Goal: Book appointment/travel/reservation

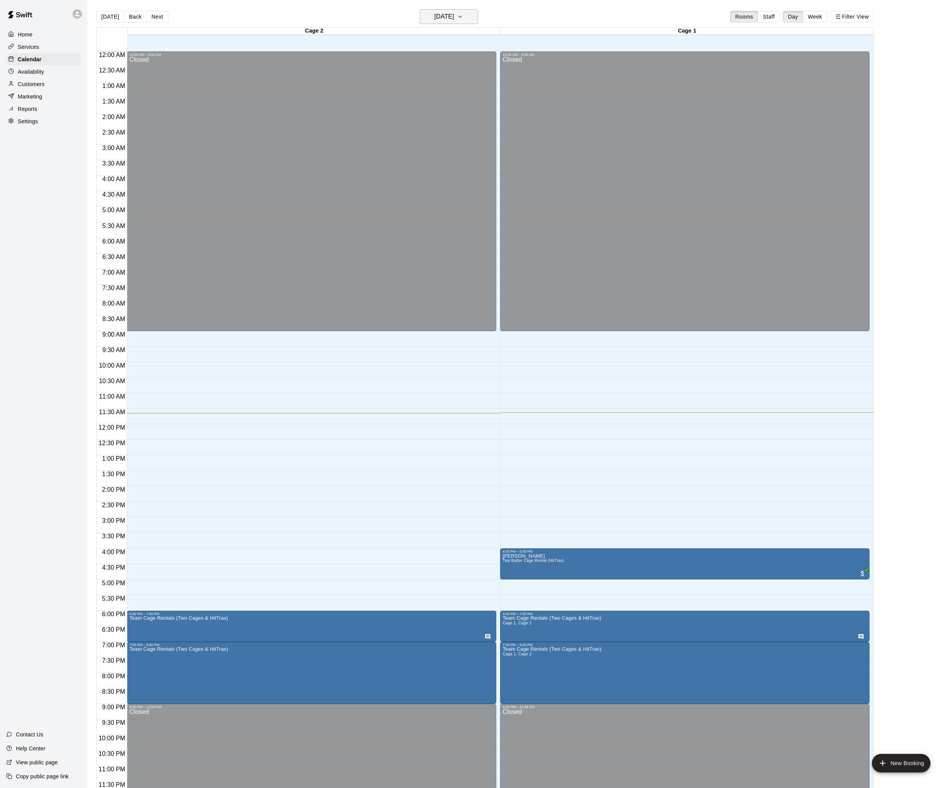
click at [450, 19] on h6 "[DATE]" at bounding box center [444, 16] width 20 height 11
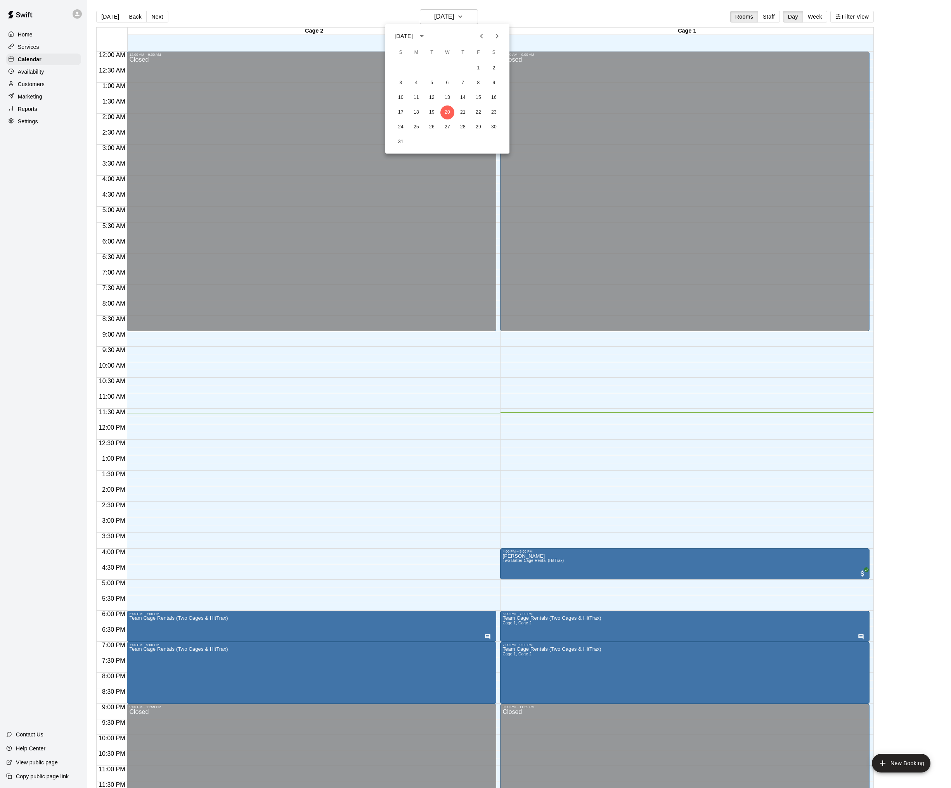
click at [499, 37] on icon "Next month" at bounding box center [496, 35] width 9 height 9
click at [481, 66] on button "5" at bounding box center [478, 68] width 14 height 14
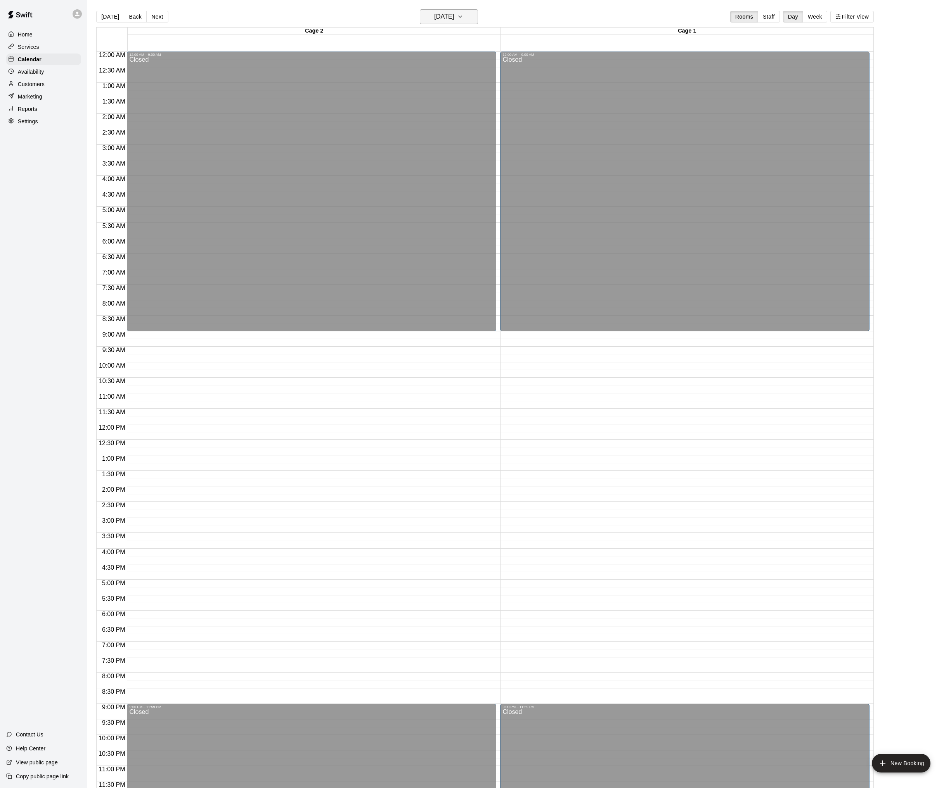
click at [463, 20] on icon "button" at bounding box center [460, 16] width 6 height 9
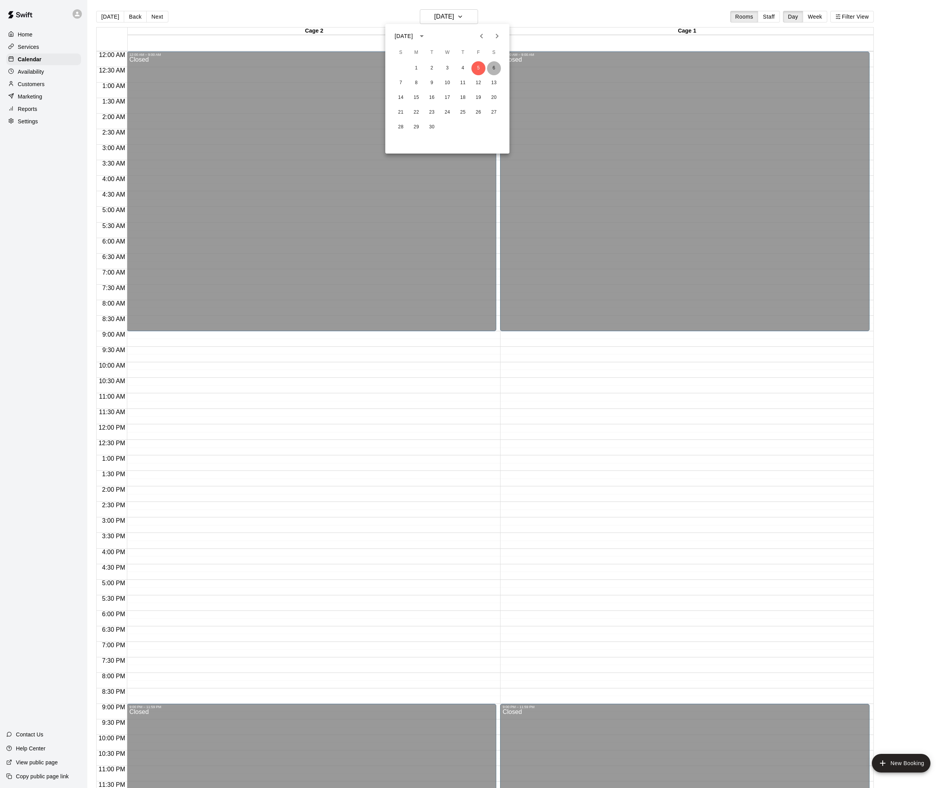
click at [496, 67] on button "6" at bounding box center [494, 68] width 14 height 14
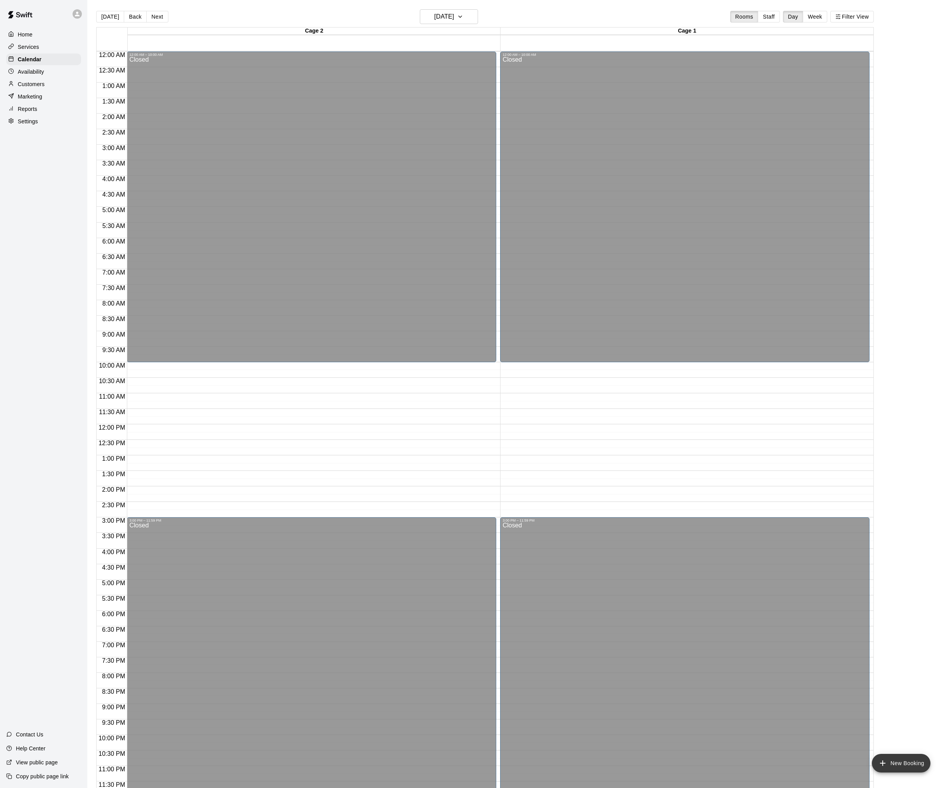
click at [919, 759] on button "New Booking" at bounding box center [901, 763] width 59 height 19
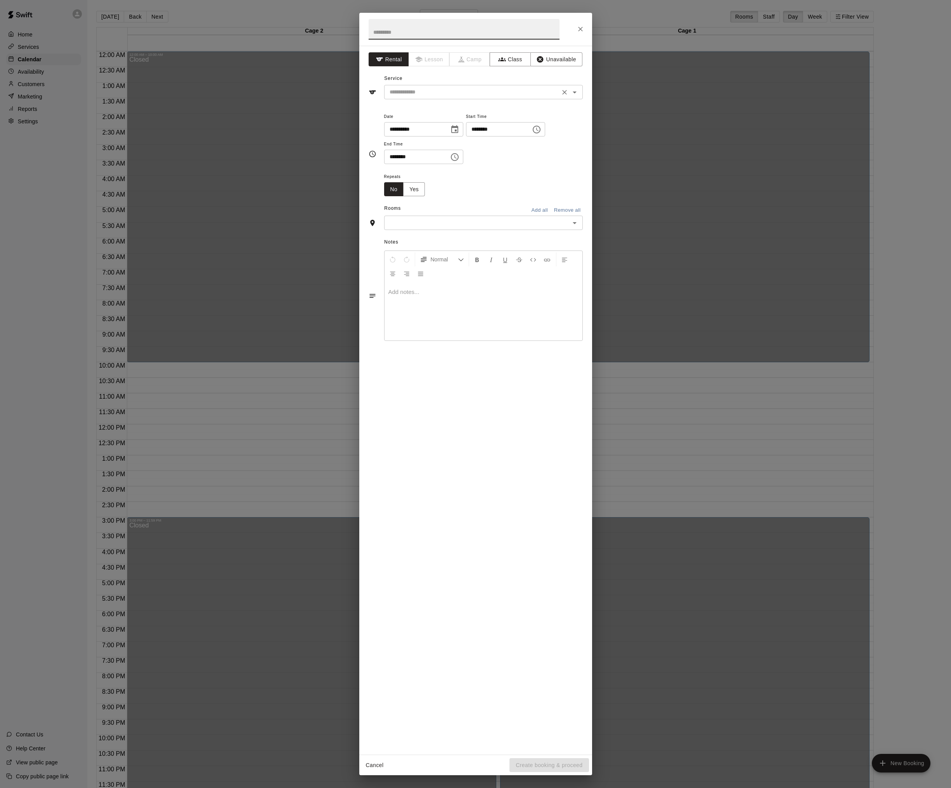
click at [427, 91] on input "text" at bounding box center [471, 92] width 171 height 10
click at [412, 157] on li "Team Cage Rentals (Two Cages & HitTrax)" at bounding box center [483, 160] width 199 height 13
type input "**********"
click at [541, 131] on icon "Choose time, selected time is 9:00 AM" at bounding box center [536, 129] width 9 height 9
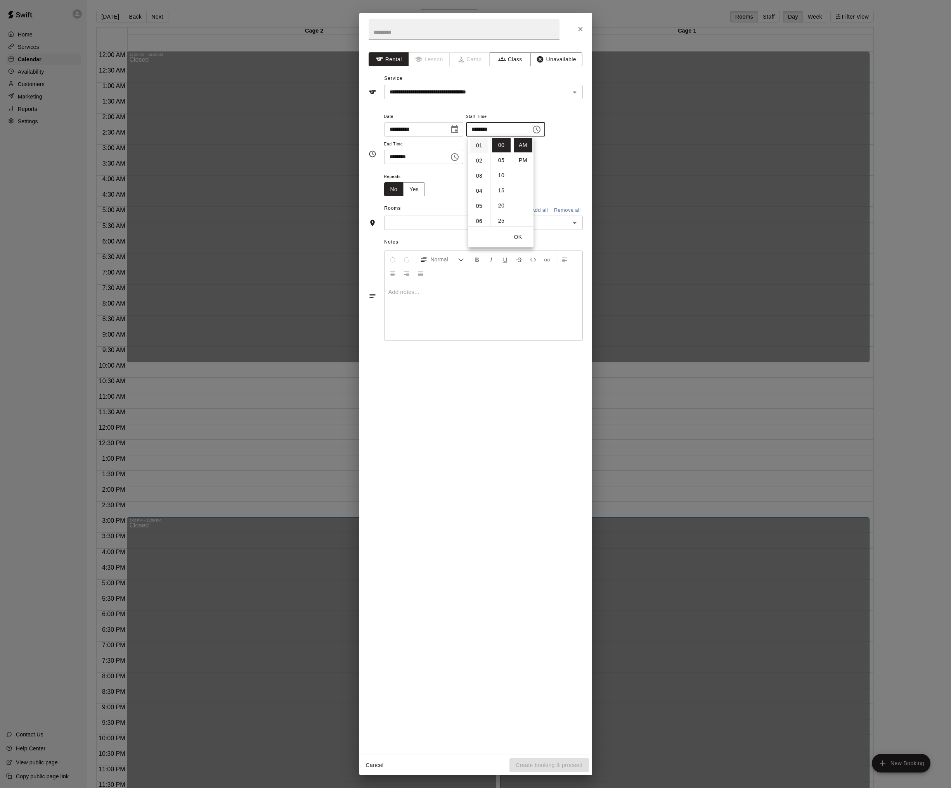
click at [477, 149] on li "01" at bounding box center [479, 146] width 19 height 14
click at [502, 178] on li "30" at bounding box center [501, 177] width 19 height 14
click at [525, 156] on li "PM" at bounding box center [523, 160] width 19 height 14
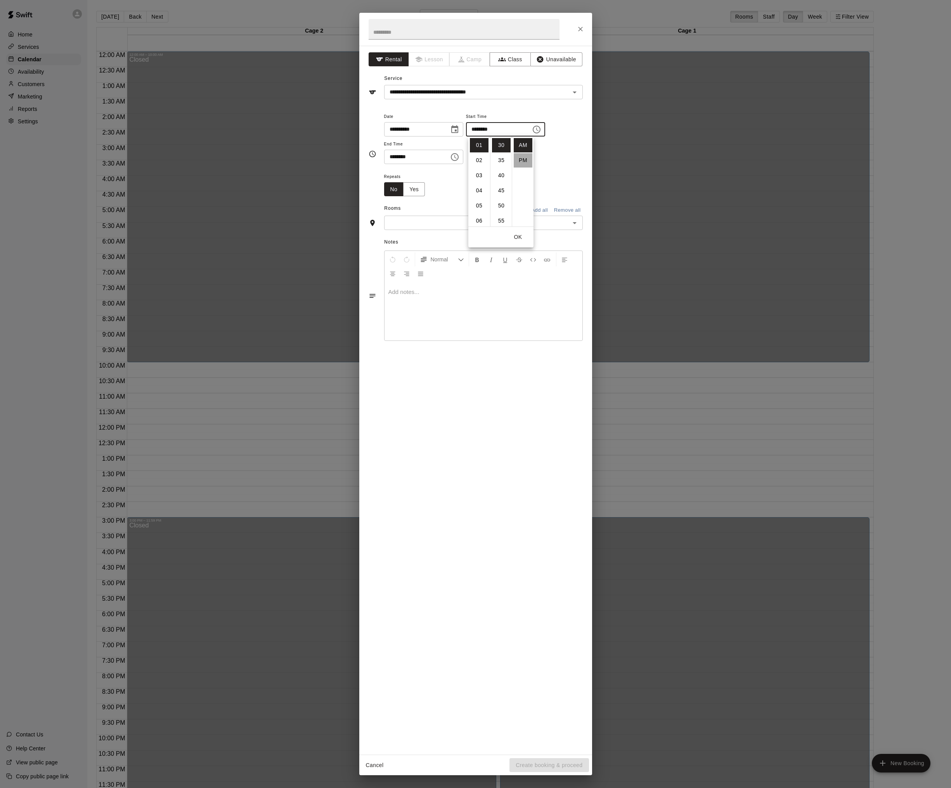
type input "********"
click at [458, 156] on icon "Choose time, selected time is 9:30 AM" at bounding box center [454, 156] width 9 height 9
drag, startPoint x: 448, startPoint y: 188, endPoint x: 440, endPoint y: 190, distance: 8.4
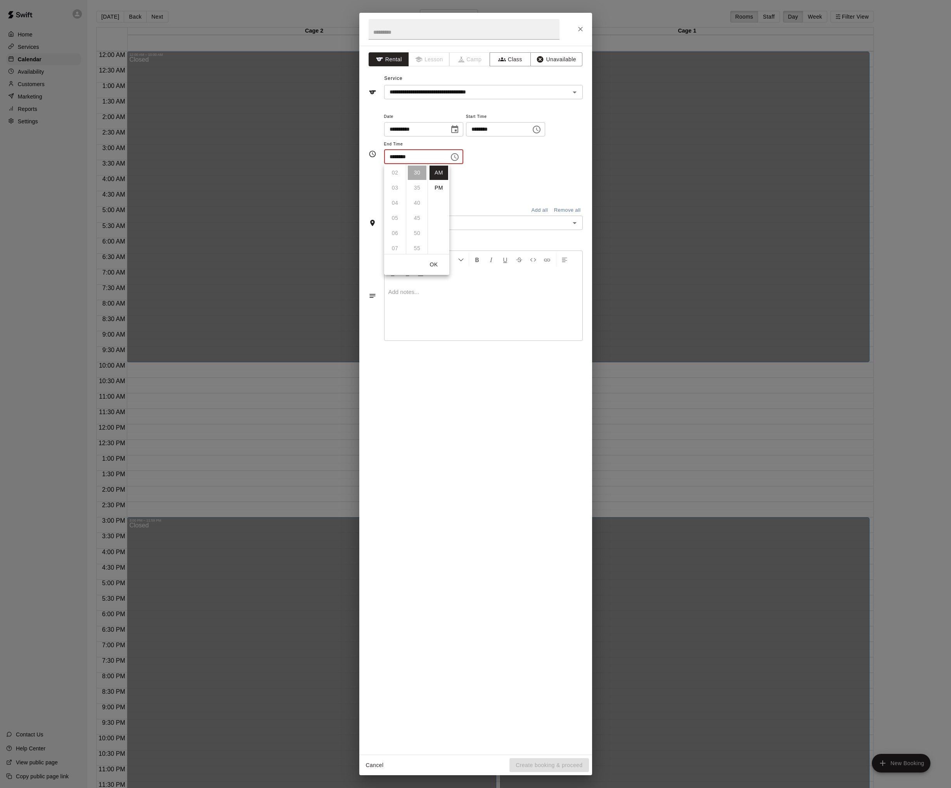
click at [447, 188] on li "PM" at bounding box center [438, 188] width 19 height 14
click at [459, 157] on icon "Choose time, selected time is 9:30 PM" at bounding box center [454, 156] width 9 height 9
click at [393, 199] on li "03" at bounding box center [395, 201] width 19 height 14
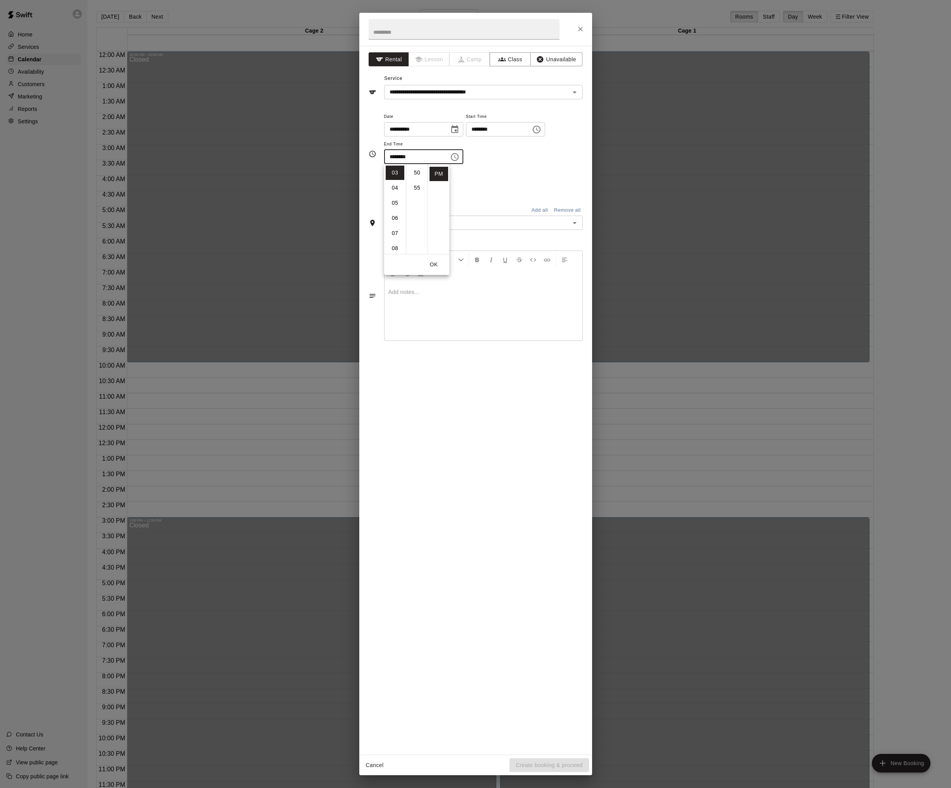
scroll to position [0, 0]
click at [416, 173] on li "00" at bounding box center [417, 173] width 19 height 14
type input "********"
click at [439, 262] on button "OK" at bounding box center [433, 265] width 25 height 14
click at [409, 217] on div "​" at bounding box center [483, 223] width 199 height 14
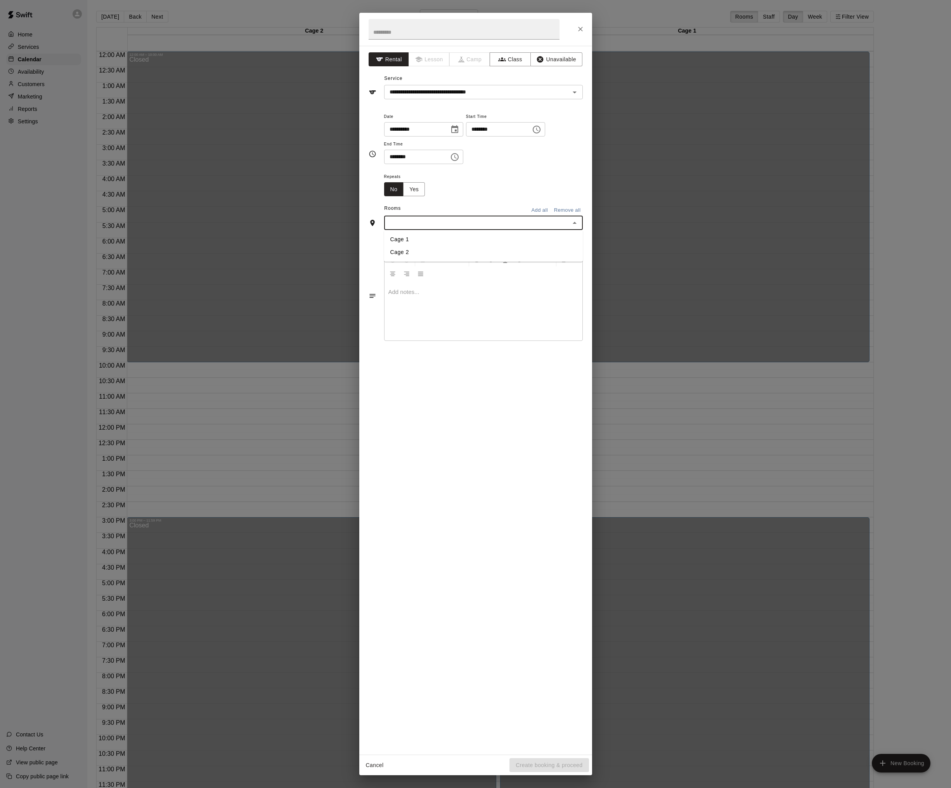
click at [539, 209] on button "Add all" at bounding box center [539, 210] width 25 height 12
click at [402, 34] on input "text" at bounding box center [464, 29] width 191 height 21
type input "*"
type input "**********"
drag, startPoint x: 513, startPoint y: 520, endPoint x: 517, endPoint y: 512, distance: 9.0
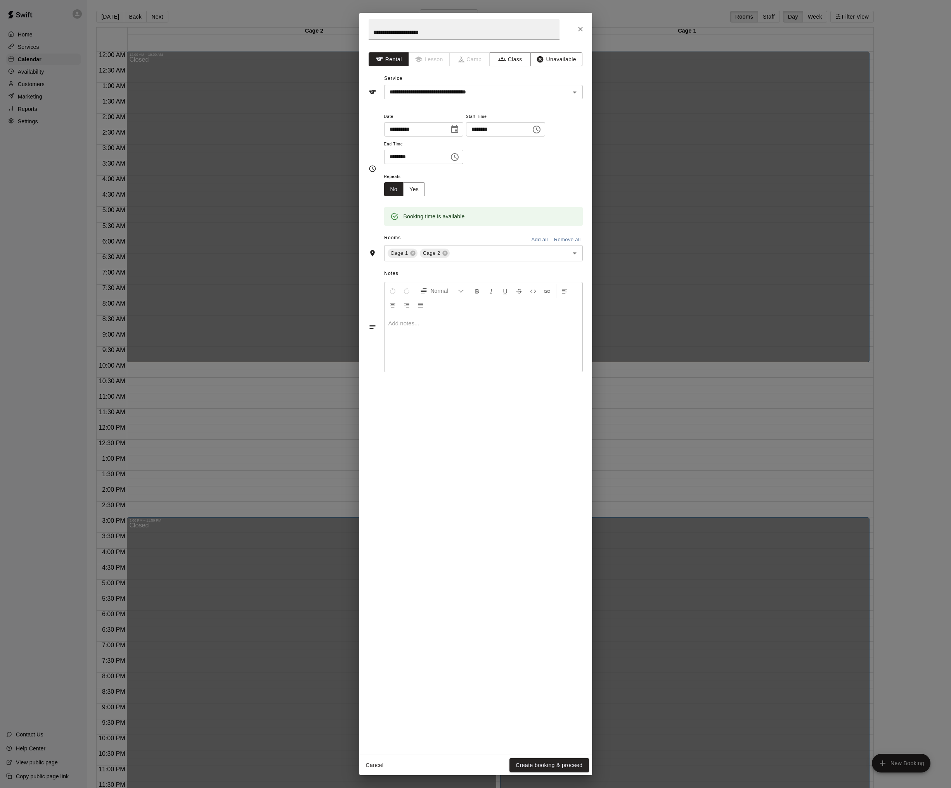
click at [513, 519] on div "**********" at bounding box center [475, 401] width 233 height 710
click at [563, 765] on button "Create booking & proceed" at bounding box center [548, 766] width 79 height 14
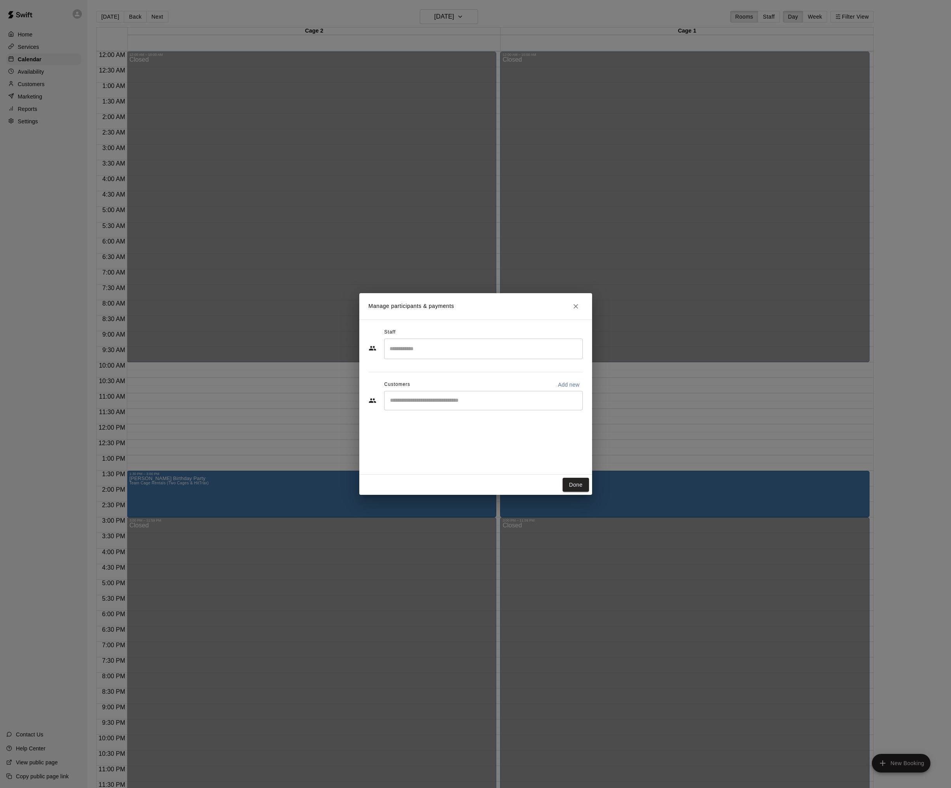
click at [429, 398] on input "Start typing to search customers..." at bounding box center [484, 401] width 192 height 8
click at [572, 386] on p "Add new" at bounding box center [569, 385] width 22 height 8
select select "**"
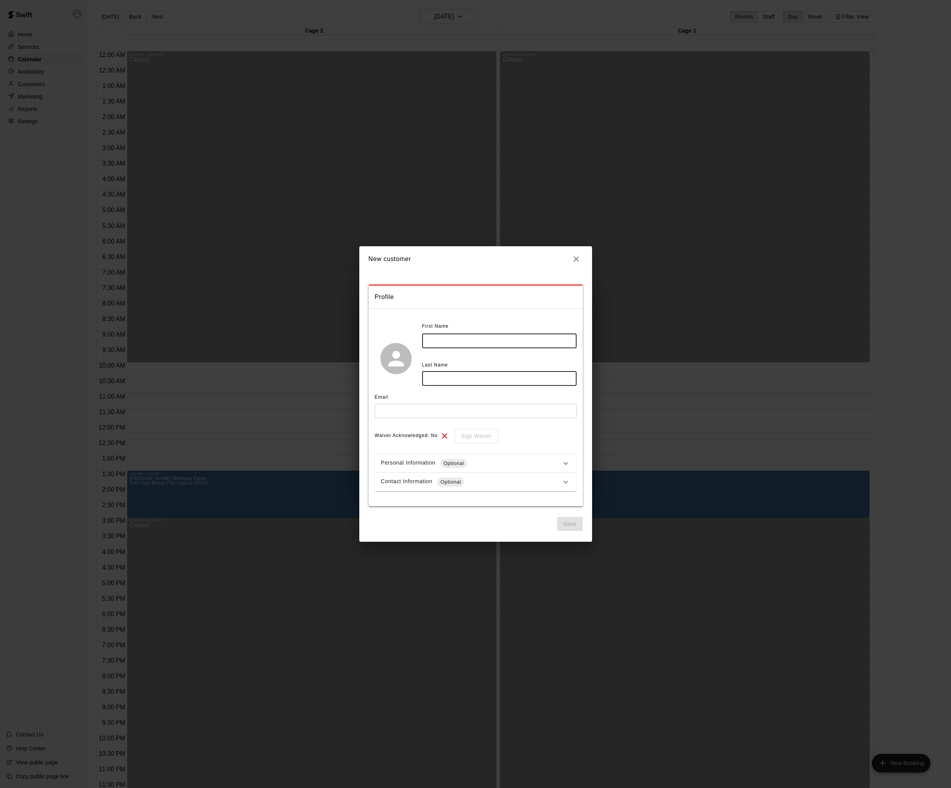
click at [503, 346] on input "text" at bounding box center [499, 341] width 154 height 14
type input "*"
type input "********"
type input "******"
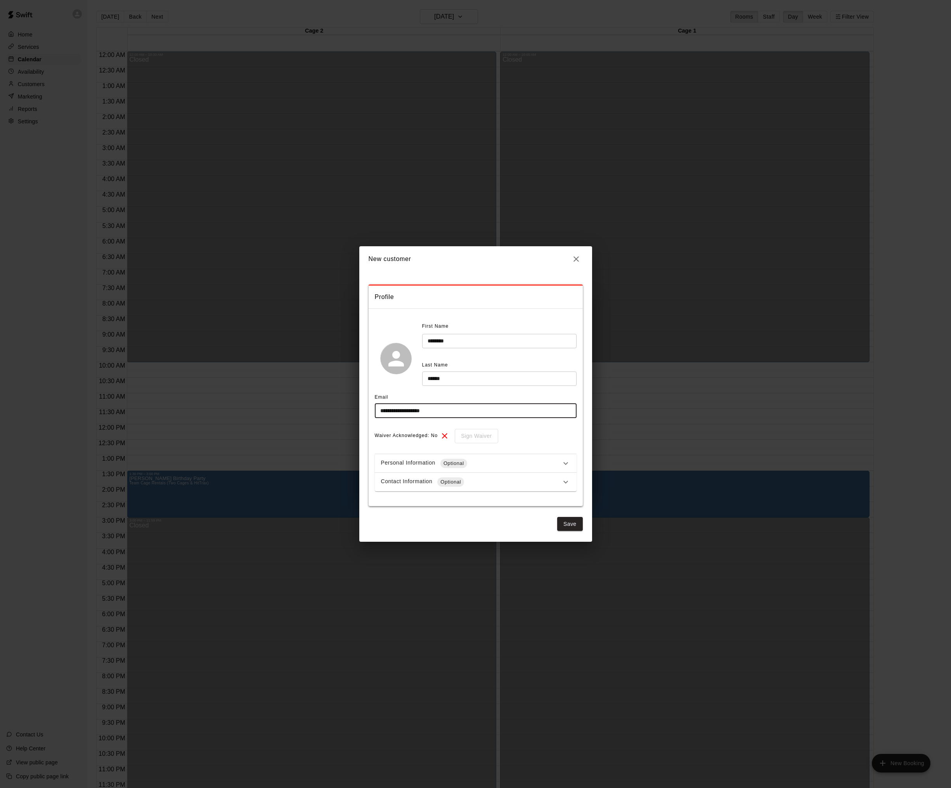
type input "**********"
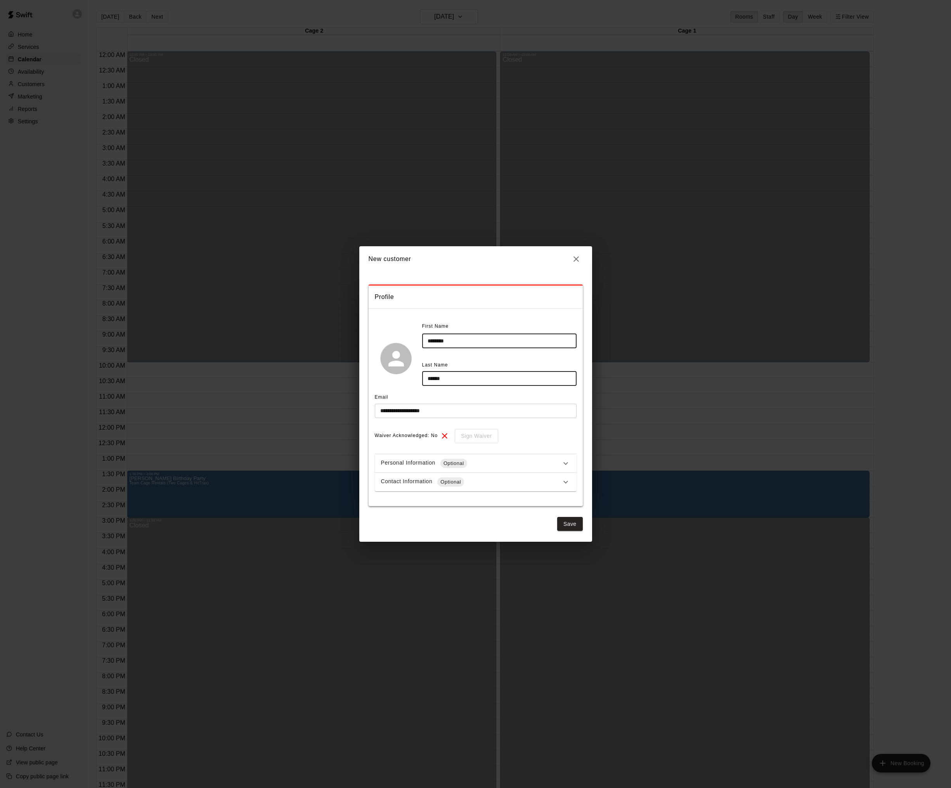
drag, startPoint x: 470, startPoint y: 343, endPoint x: 486, endPoint y: 347, distance: 16.4
click at [470, 344] on input "********" at bounding box center [499, 341] width 154 height 14
type input "*"
click at [562, 518] on button "Save" at bounding box center [570, 524] width 26 height 14
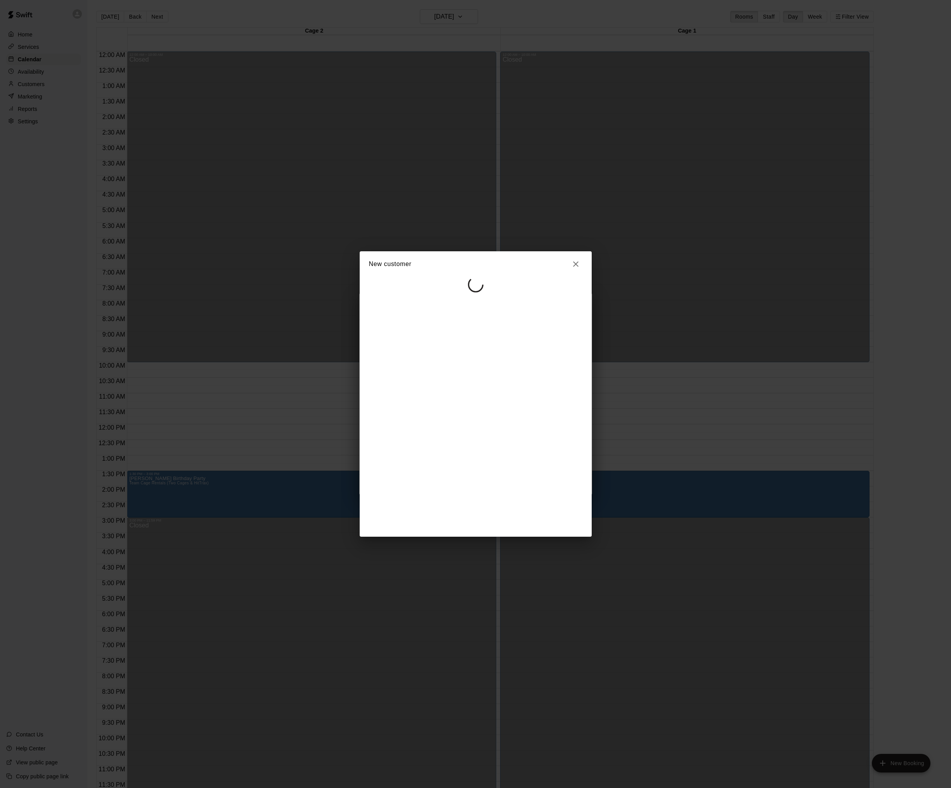
select select "**"
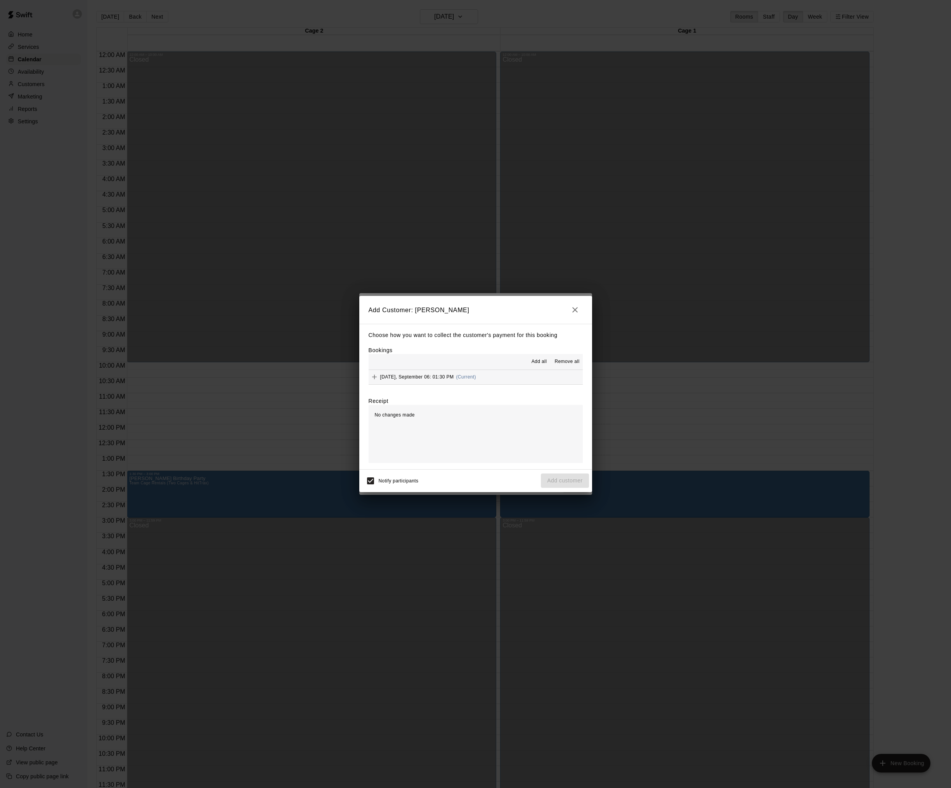
click at [473, 433] on div "No changes made" at bounding box center [476, 434] width 214 height 58
click at [389, 416] on span "No changes made" at bounding box center [395, 414] width 40 height 5
click at [401, 445] on div "No changes made" at bounding box center [476, 434] width 214 height 58
click at [395, 376] on span "[DATE], September 06: 01:30 PM" at bounding box center [417, 376] width 74 height 5
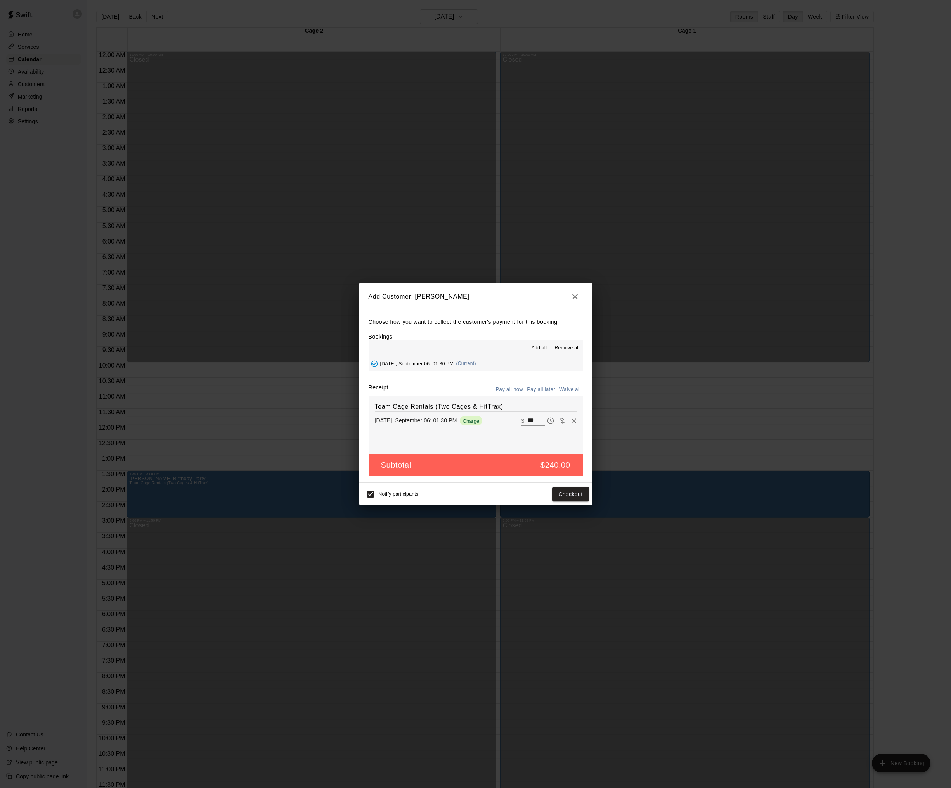
click at [503, 388] on button "Pay all now" at bounding box center [509, 390] width 31 height 12
click at [568, 494] on button "Checkout" at bounding box center [570, 494] width 36 height 14
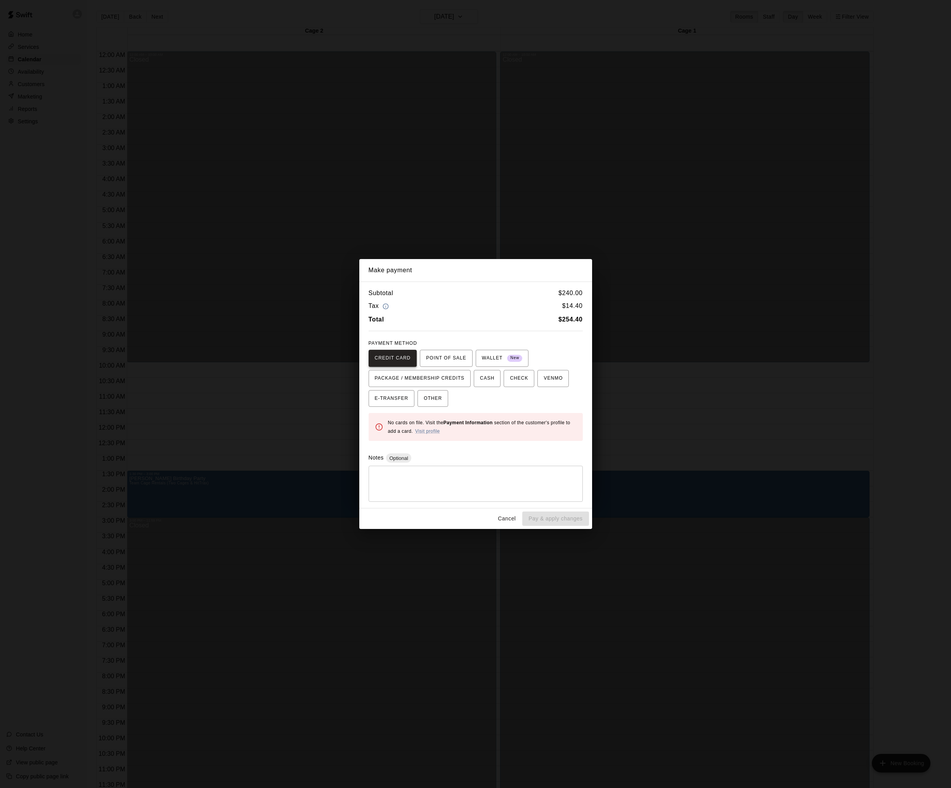
click at [392, 359] on span "CREDIT CARD" at bounding box center [393, 358] width 36 height 12
click at [404, 370] on button "PACKAGE / MEMBERSHIP CREDITS" at bounding box center [420, 378] width 102 height 17
click at [397, 359] on span "CREDIT CARD" at bounding box center [393, 358] width 36 height 12
drag, startPoint x: 545, startPoint y: 377, endPoint x: 464, endPoint y: 368, distance: 81.6
click at [545, 376] on span "VENMO" at bounding box center [553, 378] width 19 height 12
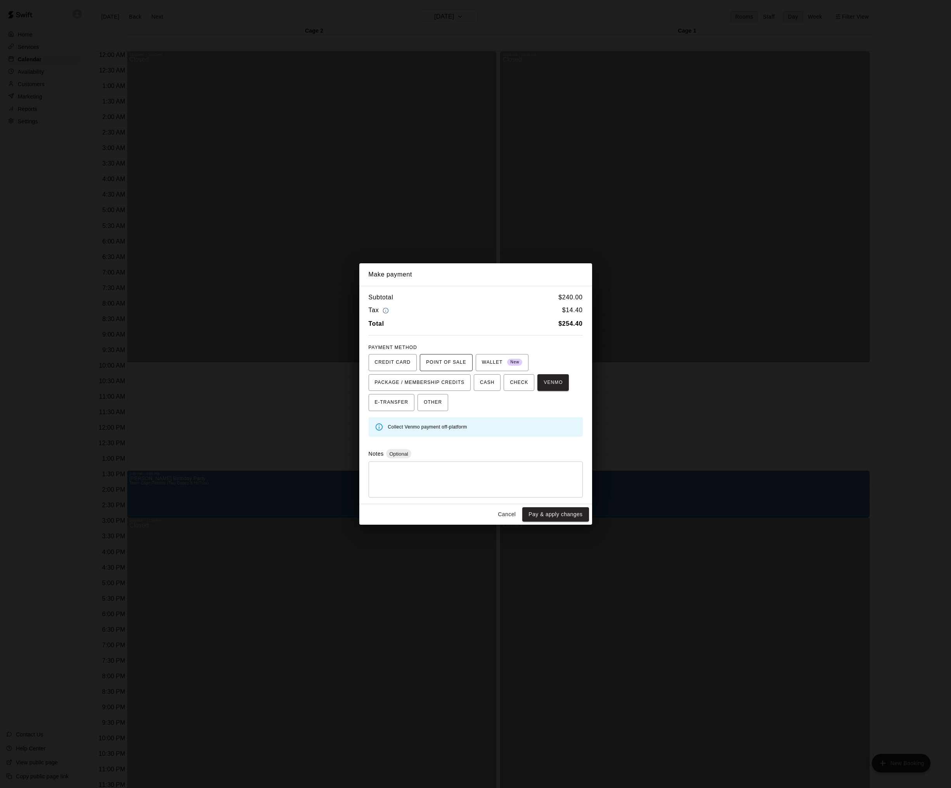
click at [441, 362] on span "POINT OF SALE" at bounding box center [446, 363] width 40 height 12
click at [481, 358] on button "WALLET New" at bounding box center [502, 362] width 53 height 17
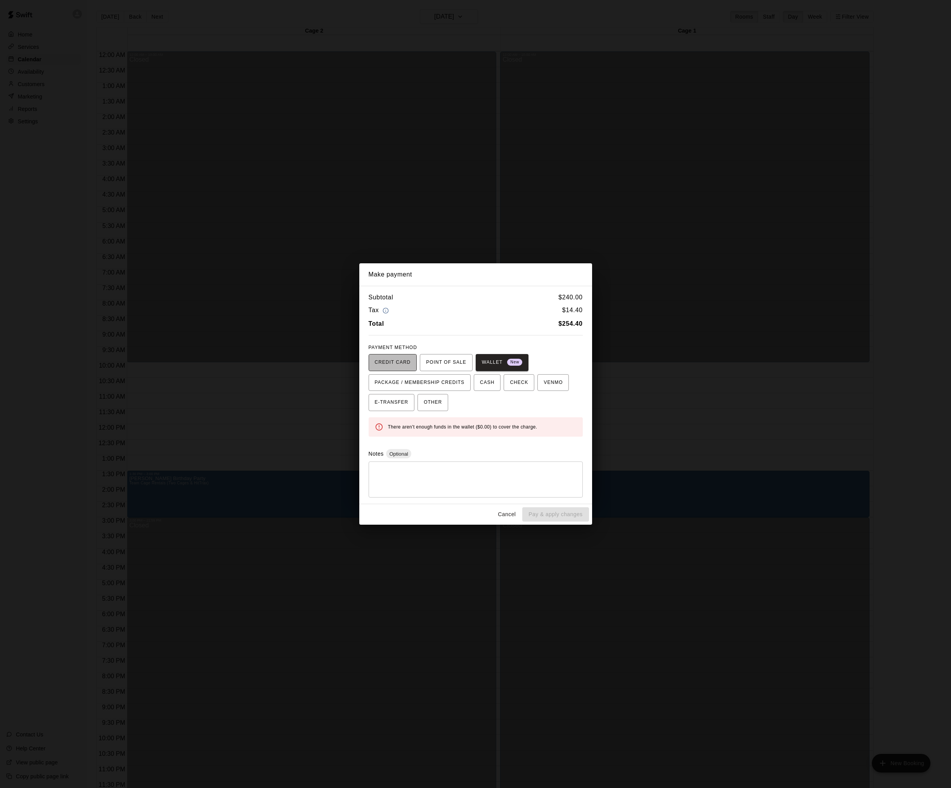
click at [382, 361] on span "CREDIT CARD" at bounding box center [393, 363] width 36 height 12
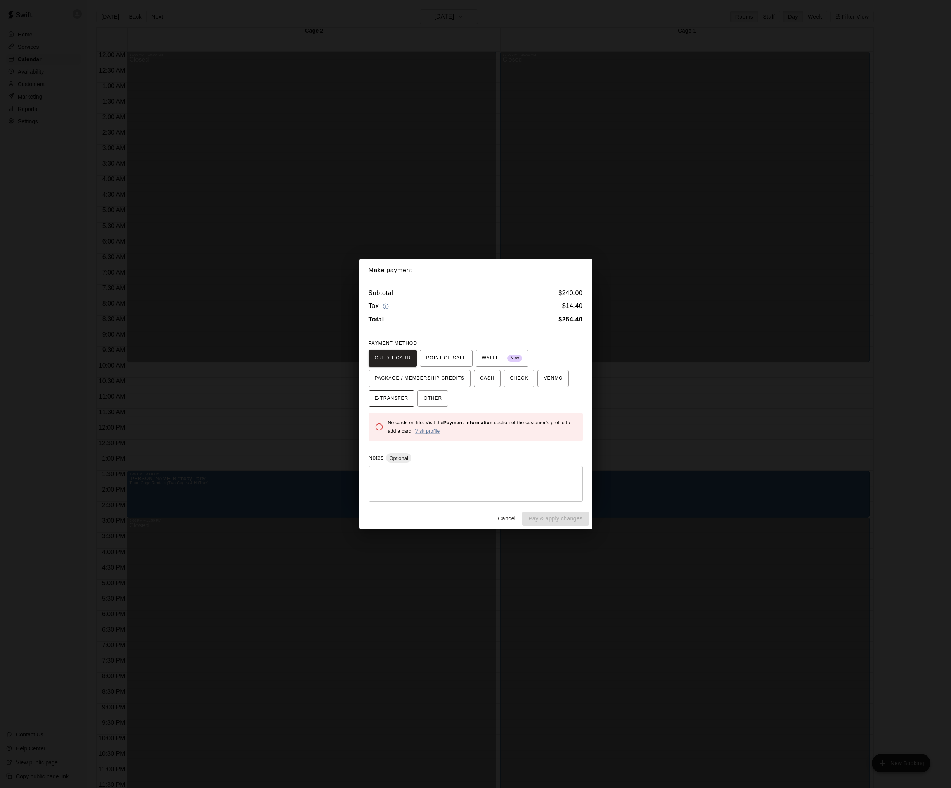
drag, startPoint x: 384, startPoint y: 403, endPoint x: 395, endPoint y: 403, distance: 10.9
click at [385, 403] on span "E-TRANSFER" at bounding box center [392, 399] width 34 height 12
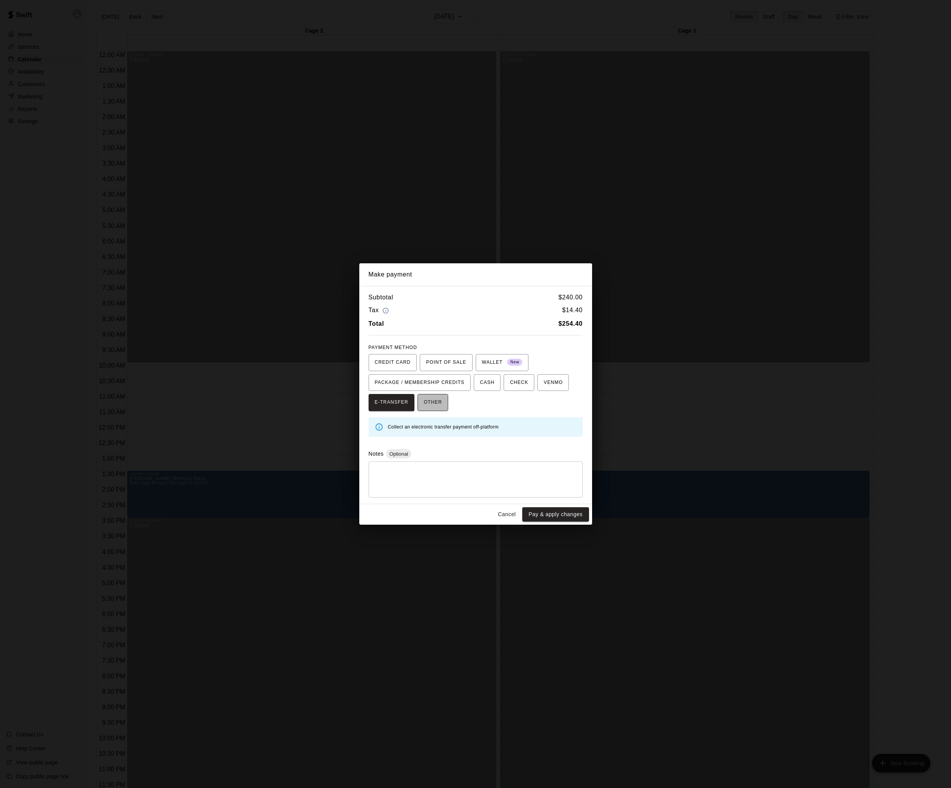
click at [433, 400] on span "OTHER" at bounding box center [433, 403] width 18 height 12
click at [507, 514] on button "Cancel" at bounding box center [506, 514] width 25 height 14
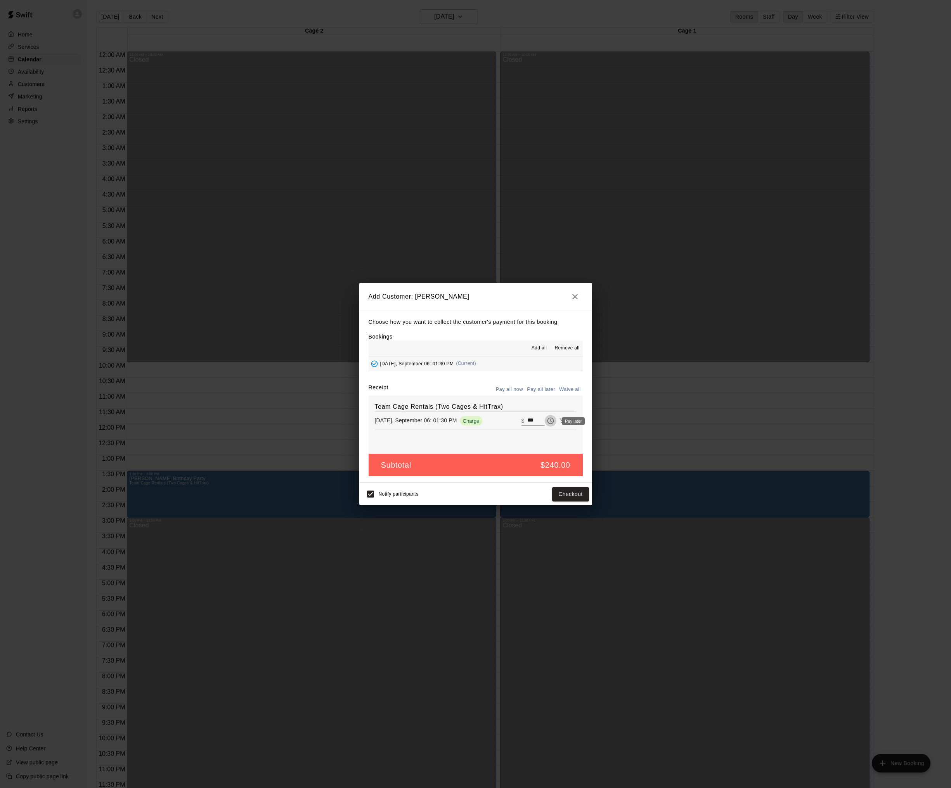
click at [550, 423] on icon "Pay later" at bounding box center [551, 421] width 8 height 8
click at [550, 420] on icon "Pay now" at bounding box center [551, 421] width 8 height 8
click at [505, 389] on button "Pay all now" at bounding box center [509, 390] width 31 height 12
click at [561, 494] on button "Checkout" at bounding box center [570, 494] width 36 height 14
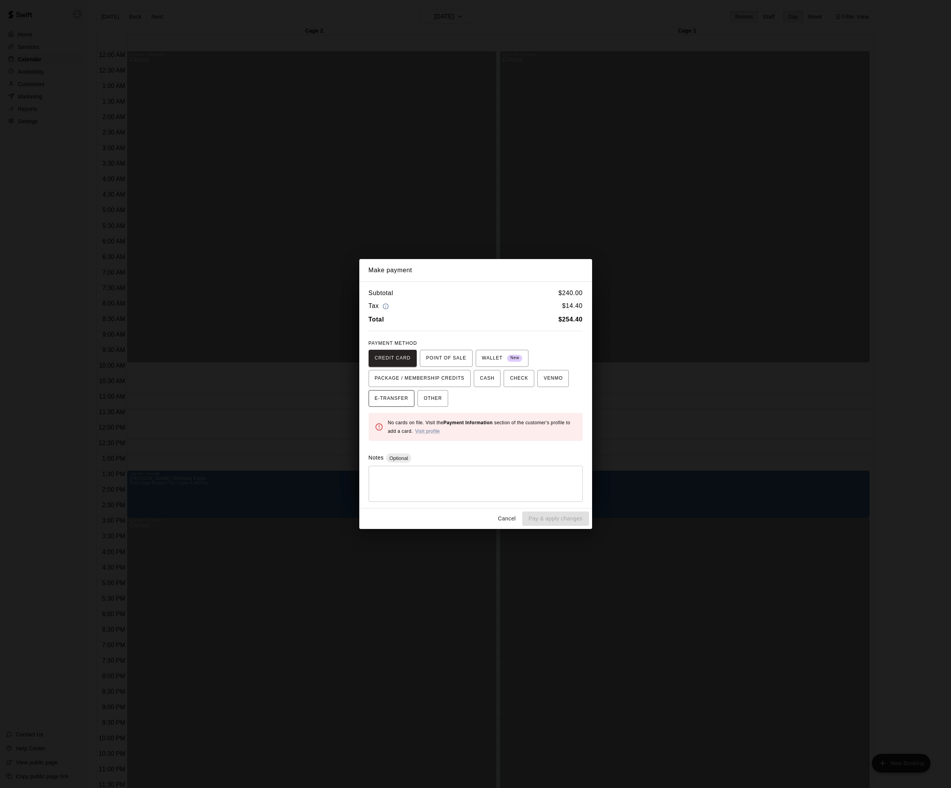
click at [394, 400] on span "E-TRANSFER" at bounding box center [392, 399] width 34 height 12
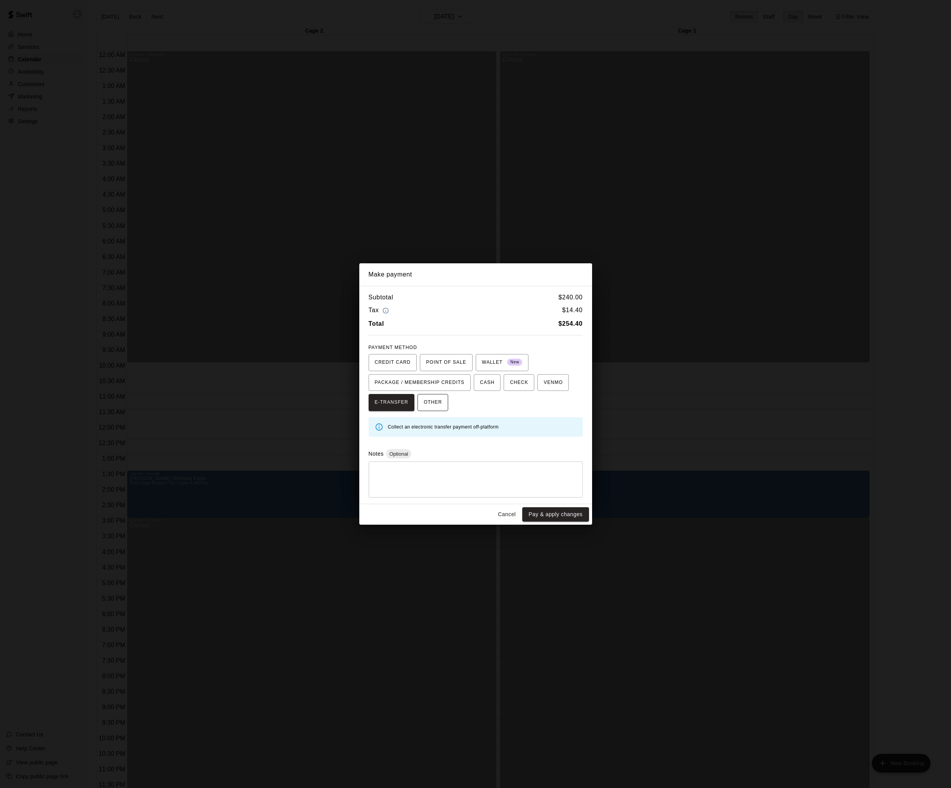
click at [429, 398] on span "OTHER" at bounding box center [433, 403] width 18 height 12
click at [545, 514] on button "Pay & apply changes" at bounding box center [555, 514] width 66 height 14
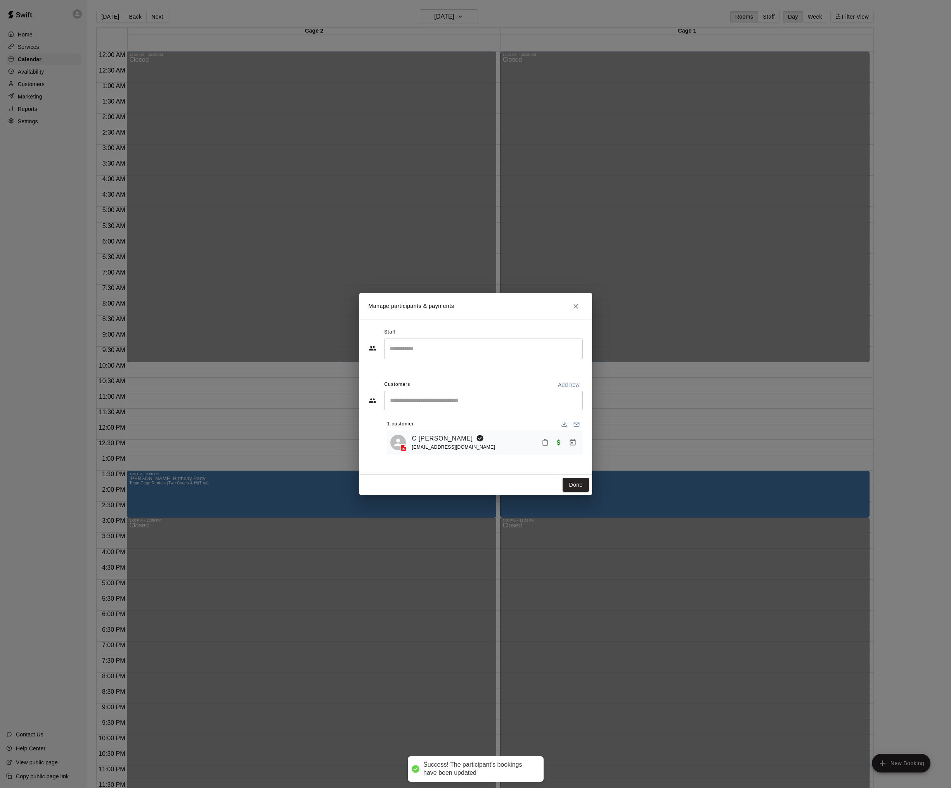
click at [463, 447] on span "[EMAIL_ADDRESS][DOMAIN_NAME]" at bounding box center [453, 447] width 83 height 5
drag, startPoint x: 459, startPoint y: 447, endPoint x: 411, endPoint y: 450, distance: 47.5
click at [412, 450] on div "C [PERSON_NAME] [EMAIL_ADDRESS][DOMAIN_NAME]" at bounding box center [496, 443] width 168 height 18
copy span "[EMAIL_ADDRESS][DOMAIN_NAME]"
drag, startPoint x: 573, startPoint y: 481, endPoint x: 573, endPoint y: 485, distance: 4.3
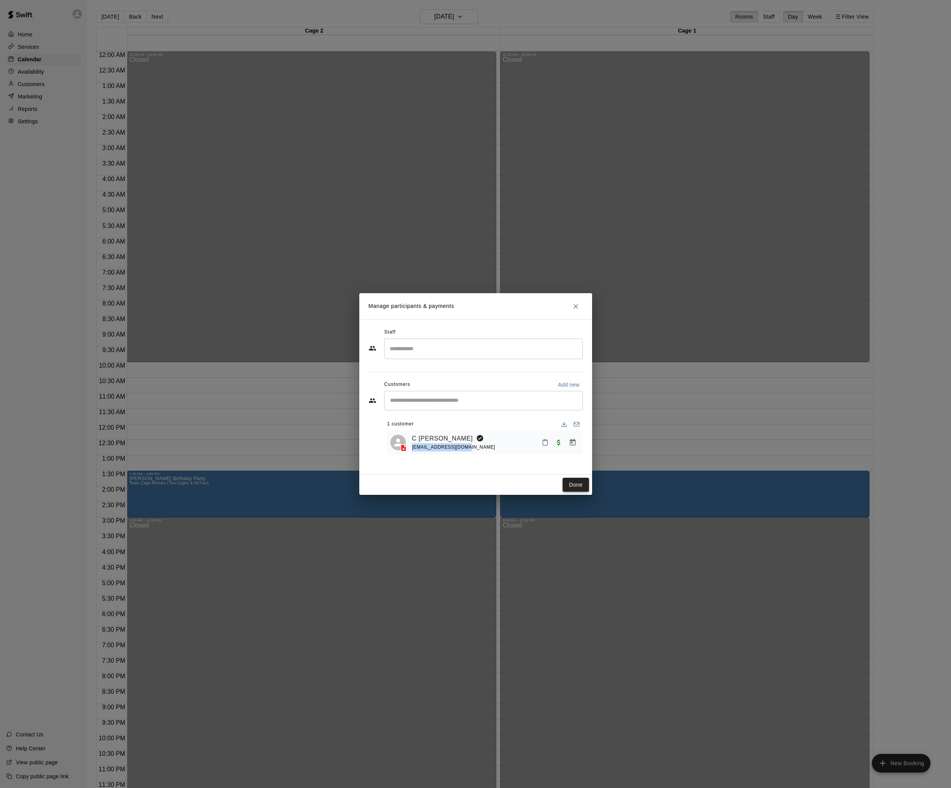
click at [573, 481] on button "Done" at bounding box center [576, 485] width 26 height 14
